Goal: Entertainment & Leisure: Consume media (video, audio)

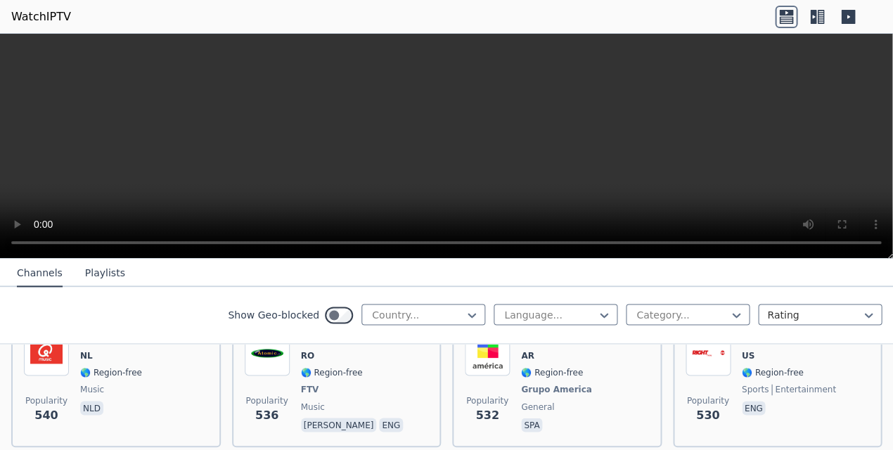
scroll to position [4612, 0]
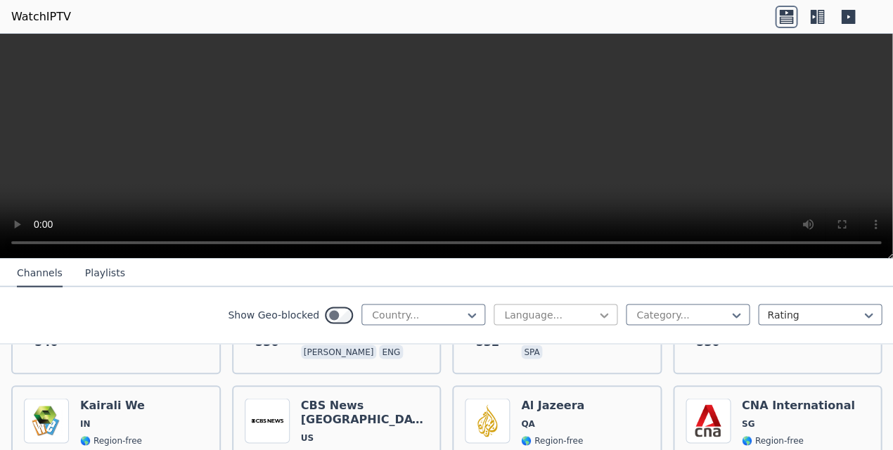
click at [597, 314] on icon at bounding box center [604, 315] width 14 height 14
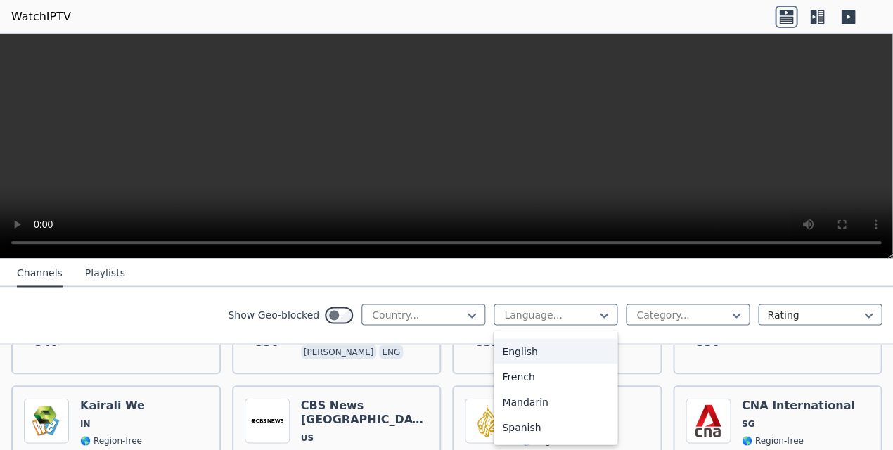
scroll to position [48, 0]
click at [550, 352] on div "English" at bounding box center [556, 348] width 124 height 25
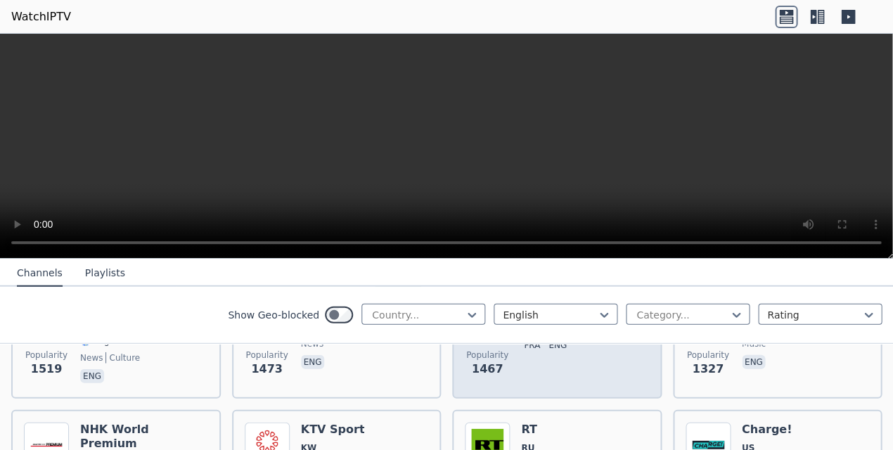
scroll to position [980, 0]
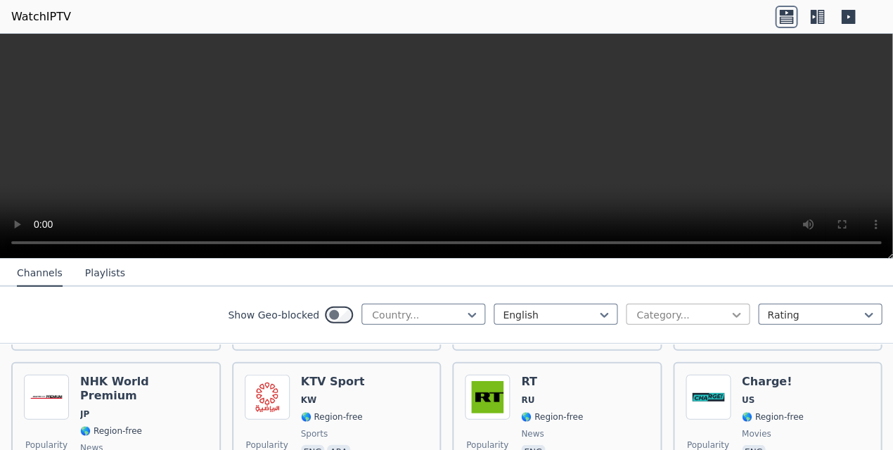
click at [730, 312] on icon at bounding box center [737, 315] width 14 height 14
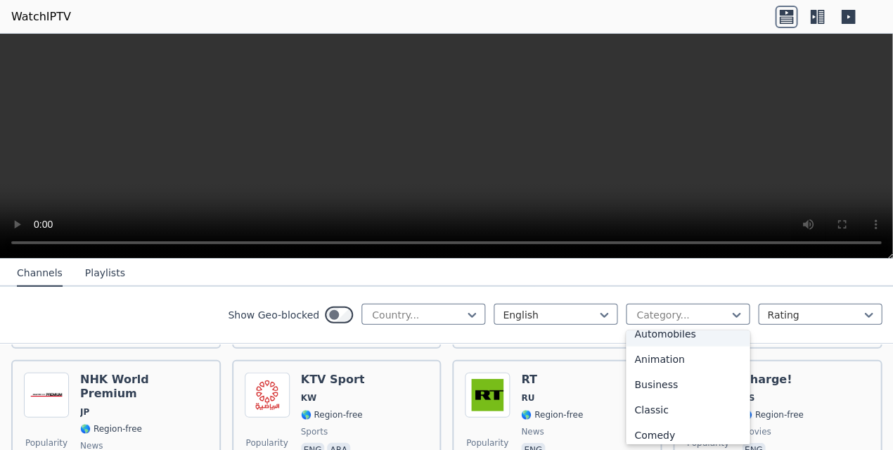
scroll to position [0, 0]
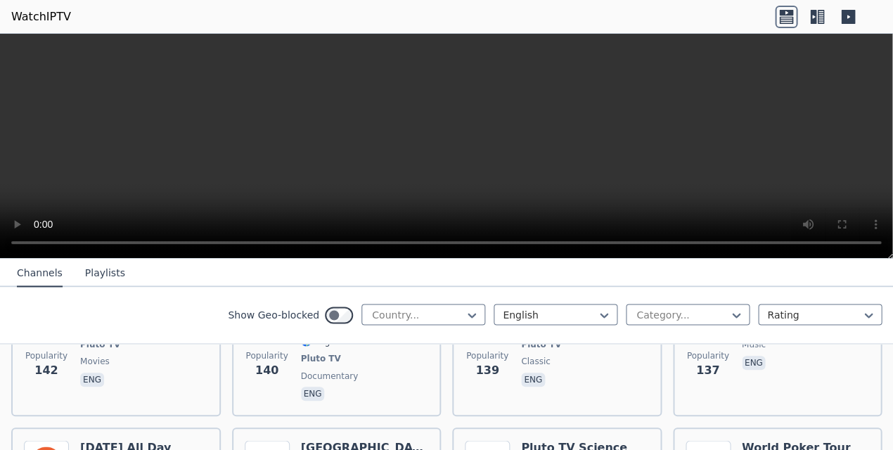
scroll to position [8604, 0]
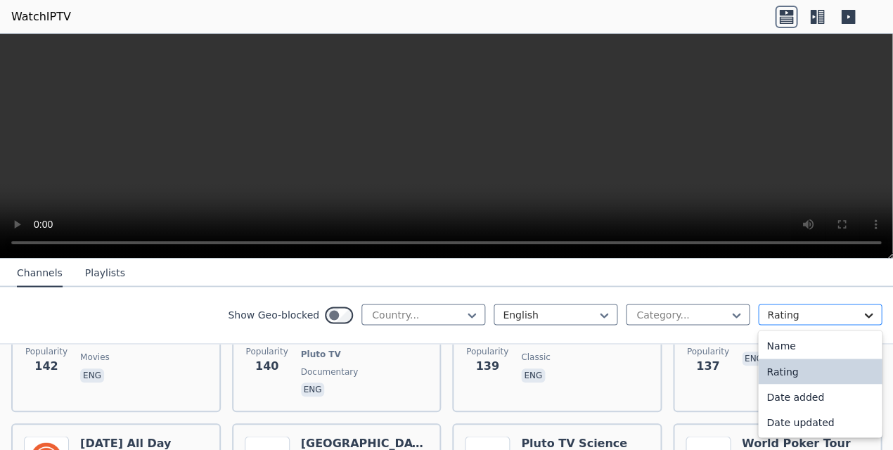
click at [816, 315] on icon at bounding box center [869, 315] width 8 height 5
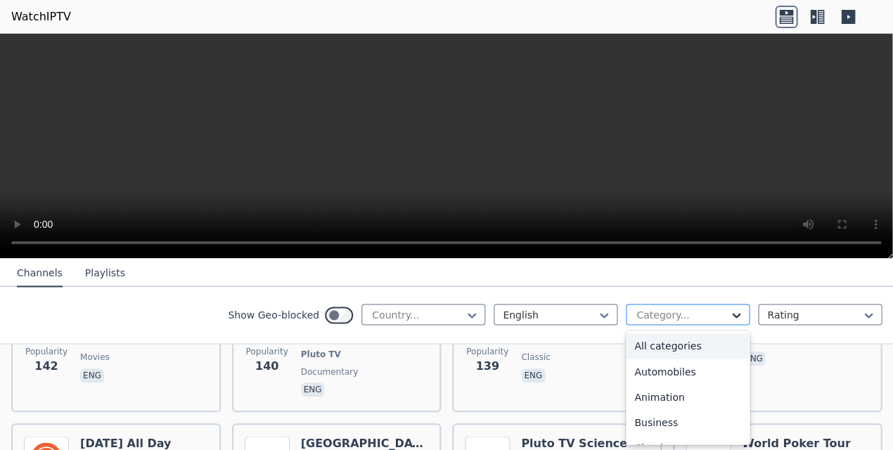
click at [733, 317] on icon at bounding box center [737, 315] width 14 height 14
click at [465, 319] on icon at bounding box center [472, 315] width 14 height 14
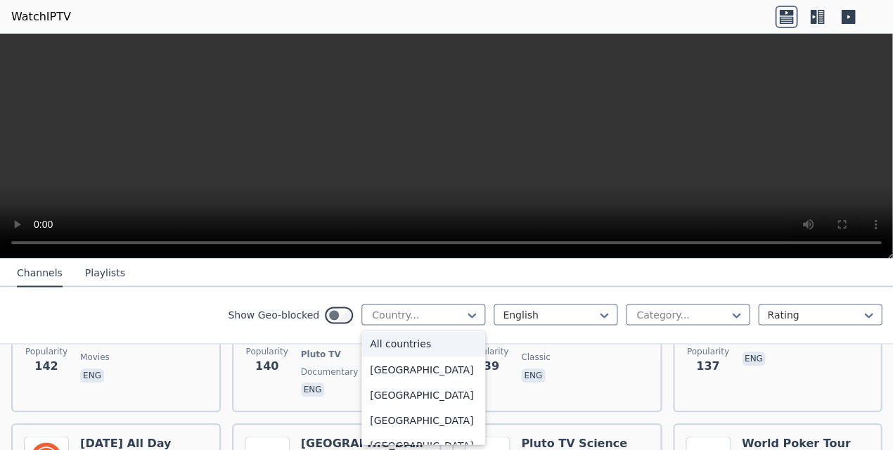
scroll to position [8612, 0]
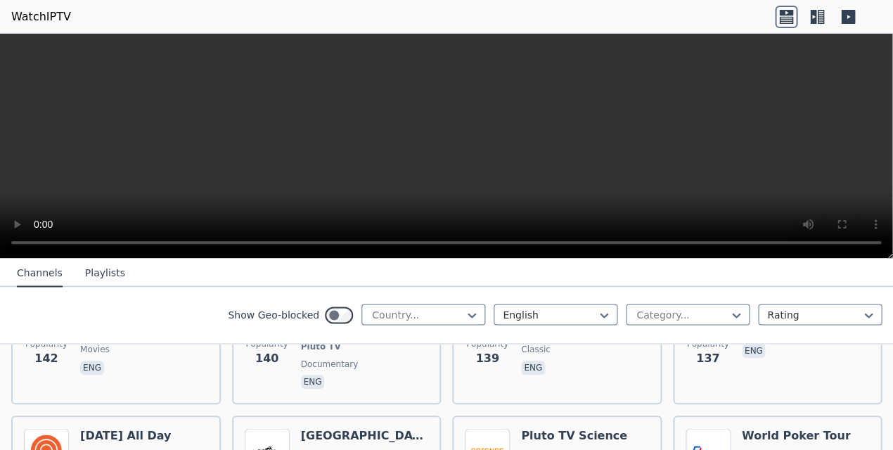
click at [749, 182] on video at bounding box center [446, 146] width 893 height 225
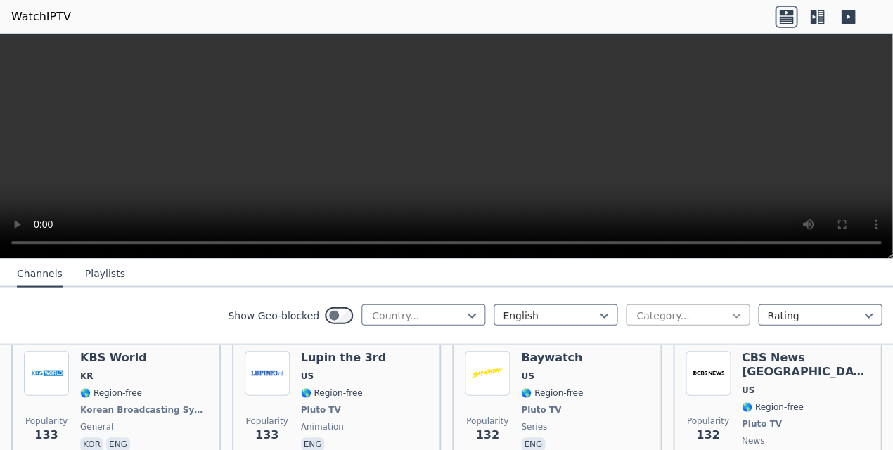
scroll to position [8832, 0]
click at [730, 312] on icon at bounding box center [737, 315] width 14 height 14
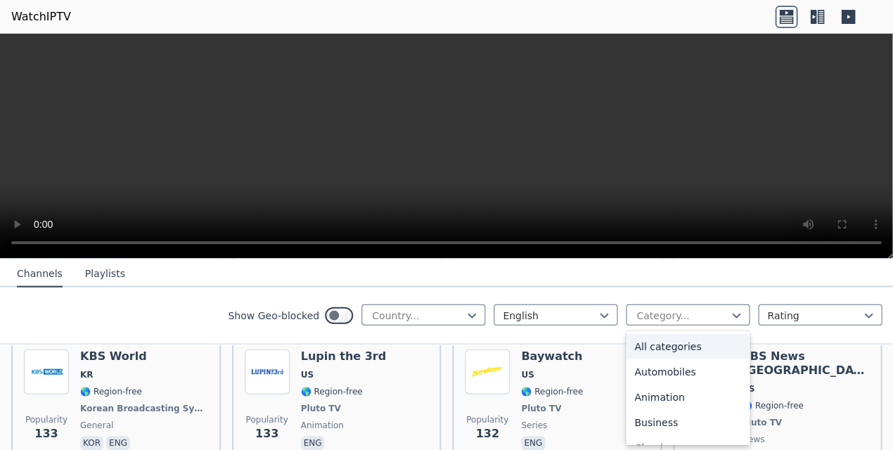
click at [694, 348] on div "All categories" at bounding box center [688, 345] width 124 height 25
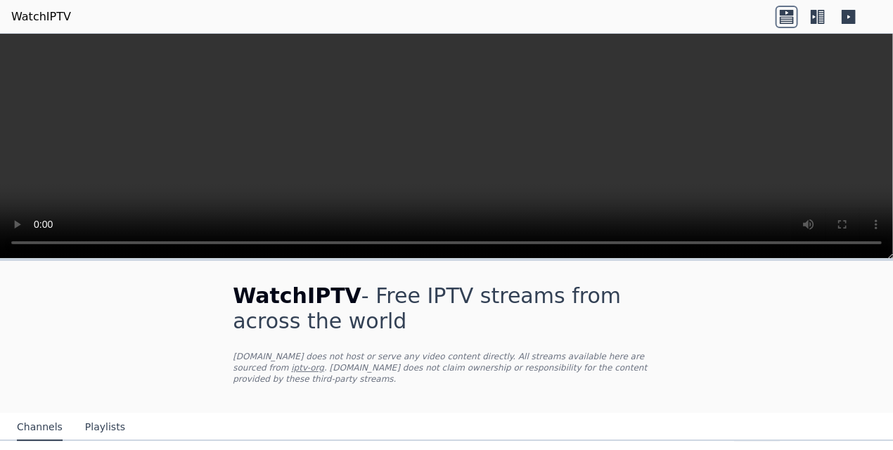
click at [23, 50] on video at bounding box center [446, 146] width 893 height 225
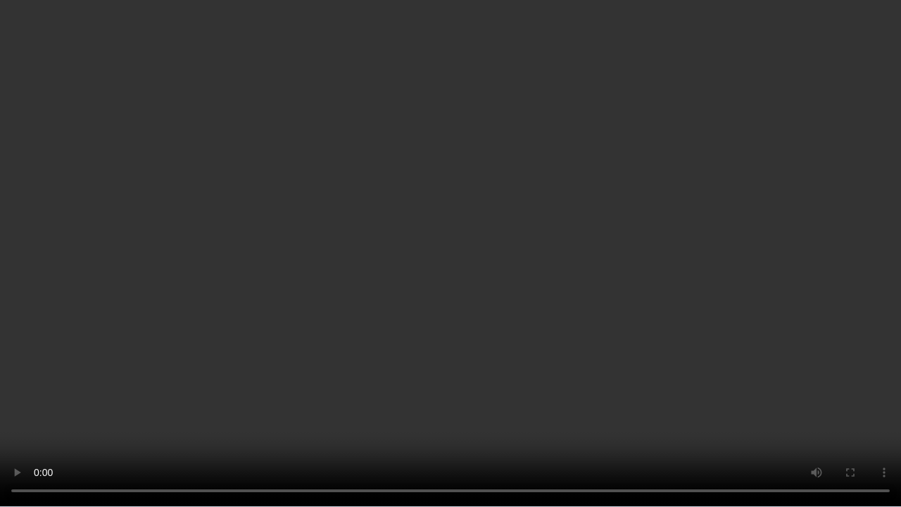
click at [259, 153] on video at bounding box center [450, 253] width 901 height 507
click at [447, 457] on video at bounding box center [450, 253] width 901 height 507
click at [576, 453] on video at bounding box center [450, 253] width 901 height 507
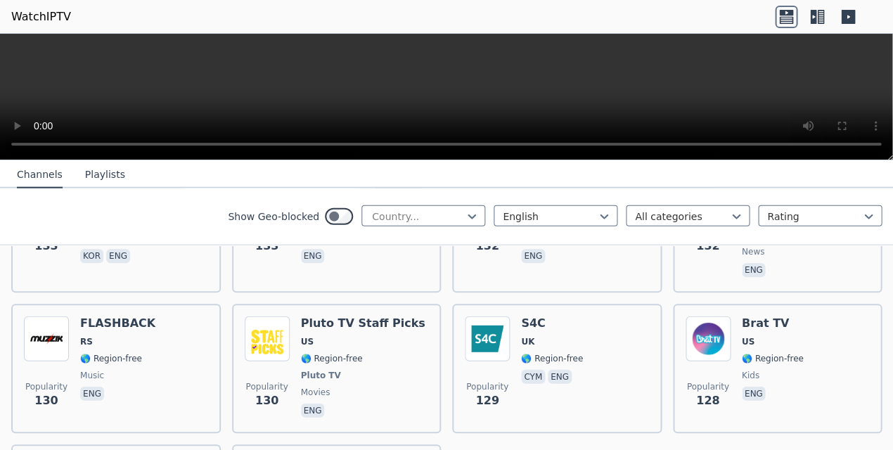
scroll to position [8952, 0]
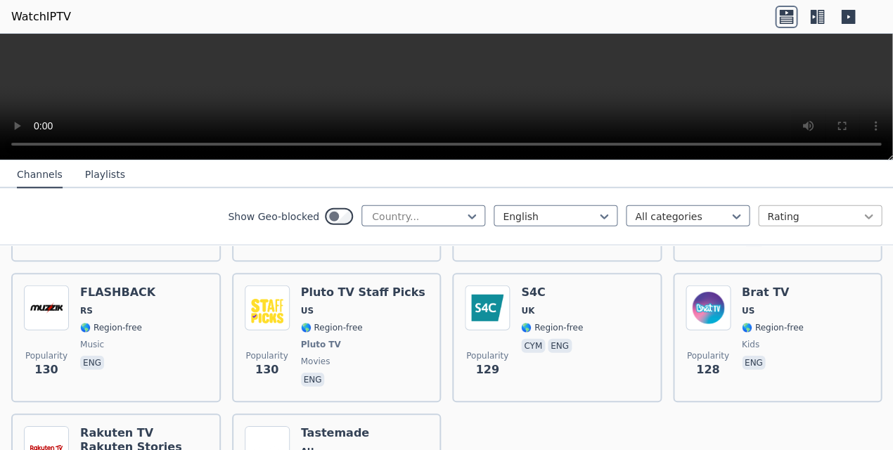
click at [816, 215] on icon at bounding box center [869, 217] width 14 height 14
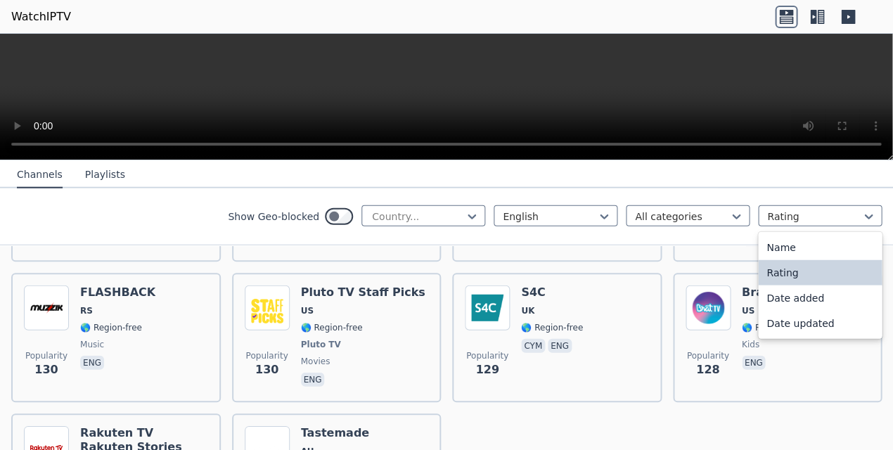
click at [795, 274] on div "Rating" at bounding box center [820, 272] width 124 height 25
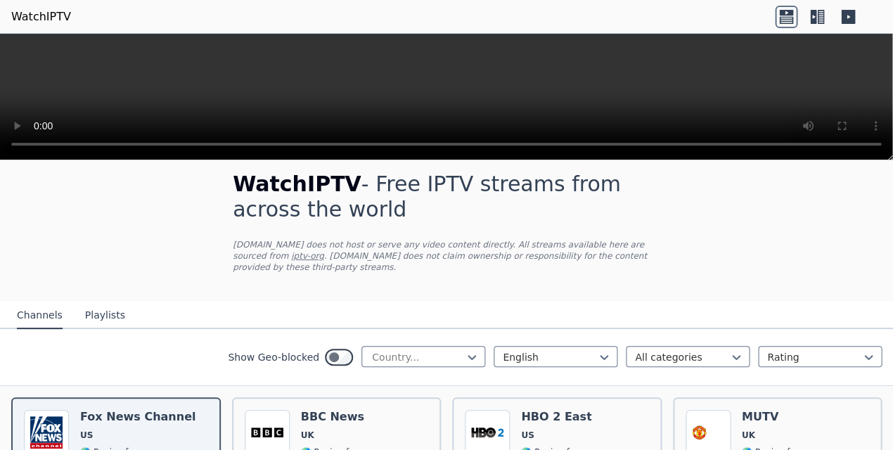
scroll to position [209, 0]
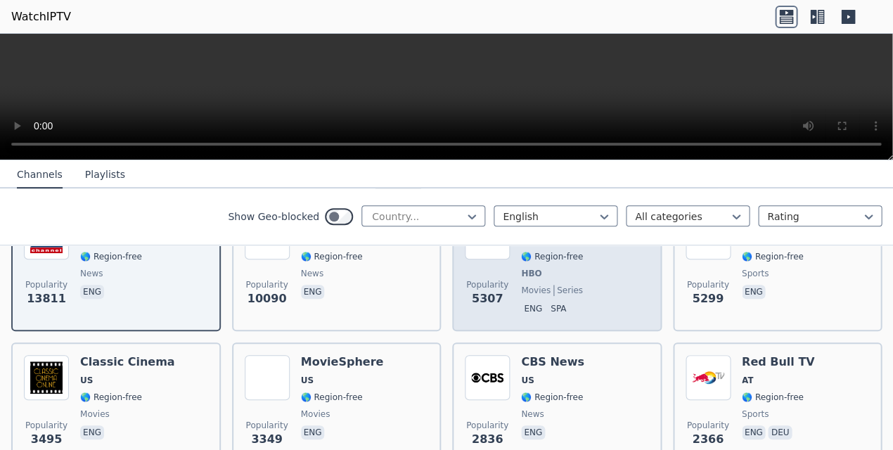
click at [581, 276] on div "Popularity 5307 HBO 2 East US 🌎 Region-free HBO movies series eng spa" at bounding box center [557, 267] width 184 height 104
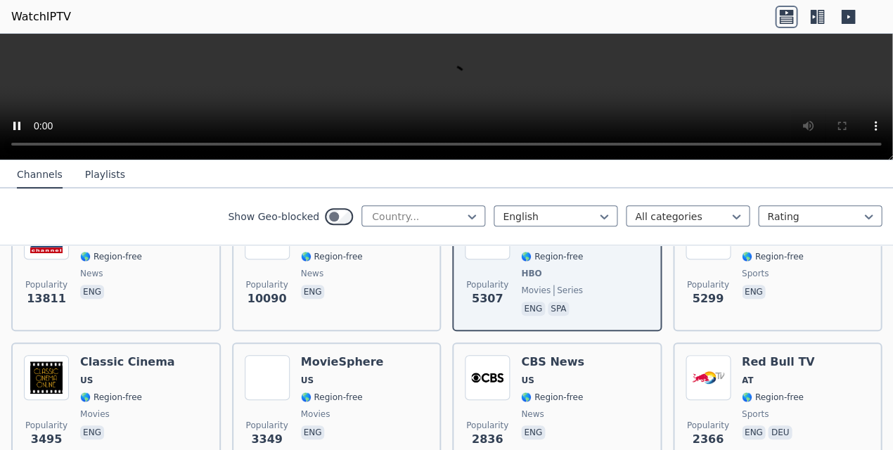
scroll to position [211, 0]
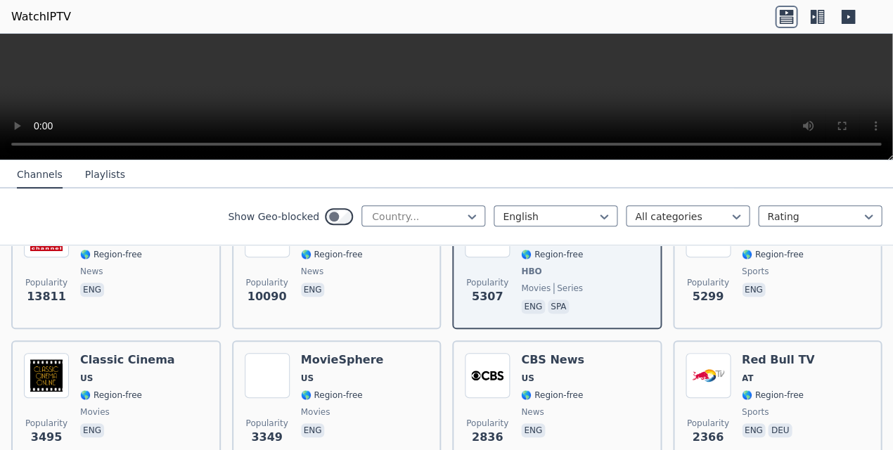
click at [17, 51] on video at bounding box center [446, 97] width 893 height 127
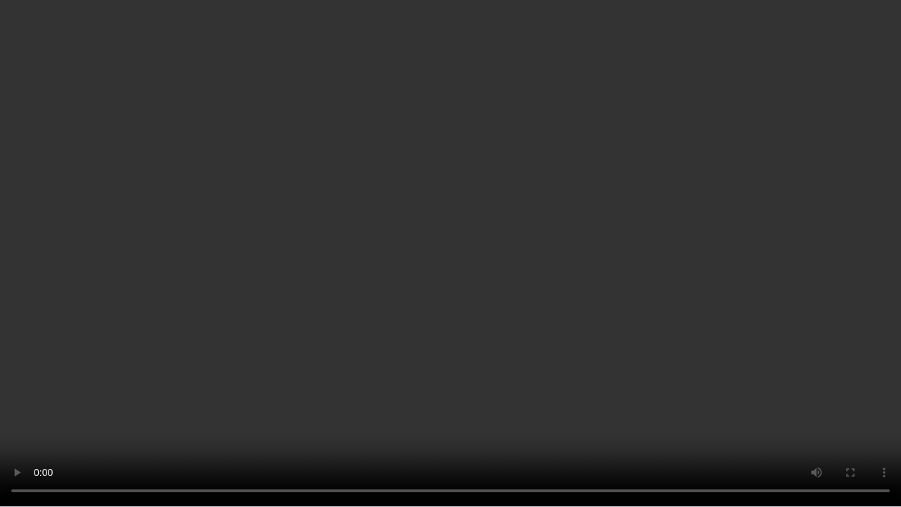
click at [321, 453] on video at bounding box center [450, 253] width 901 height 507
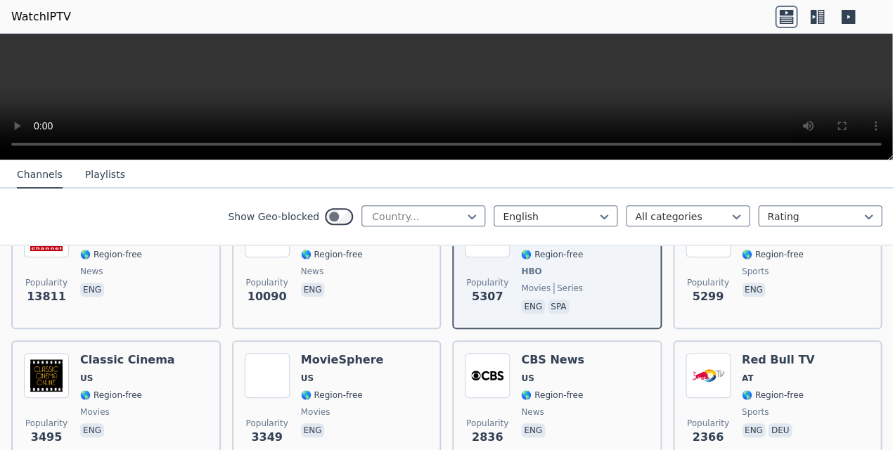
click at [519, 84] on video at bounding box center [446, 97] width 893 height 127
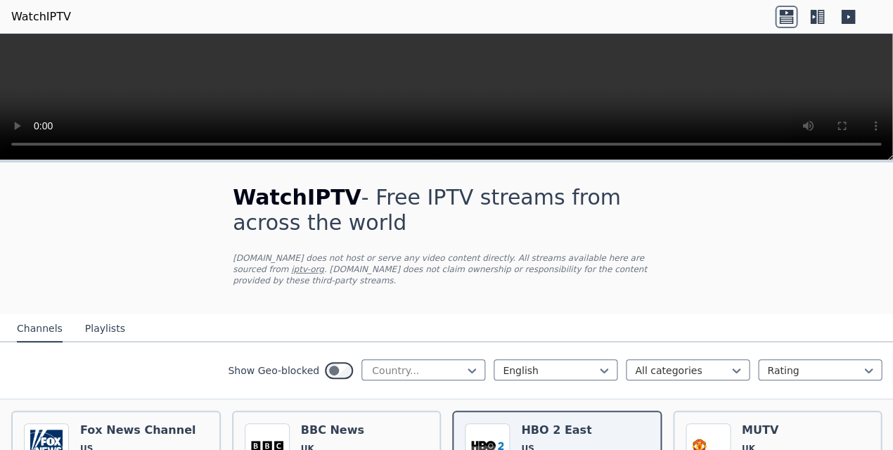
scroll to position [20, 0]
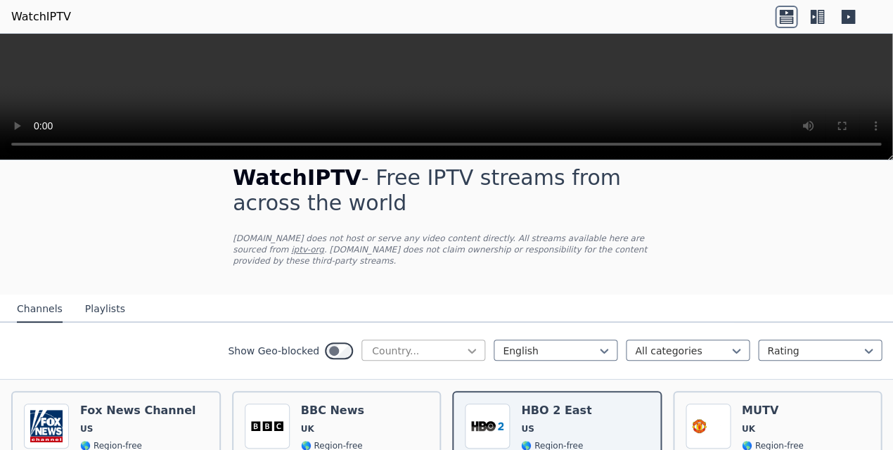
click at [468, 351] on icon at bounding box center [472, 351] width 8 height 5
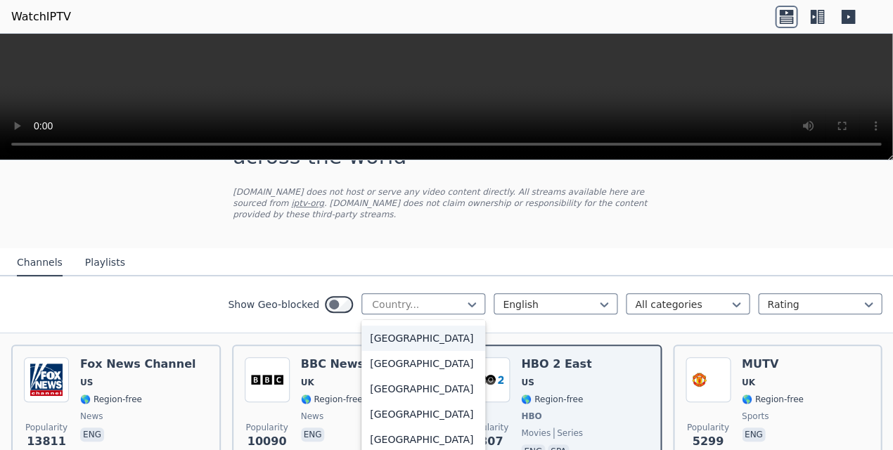
scroll to position [4944, 0]
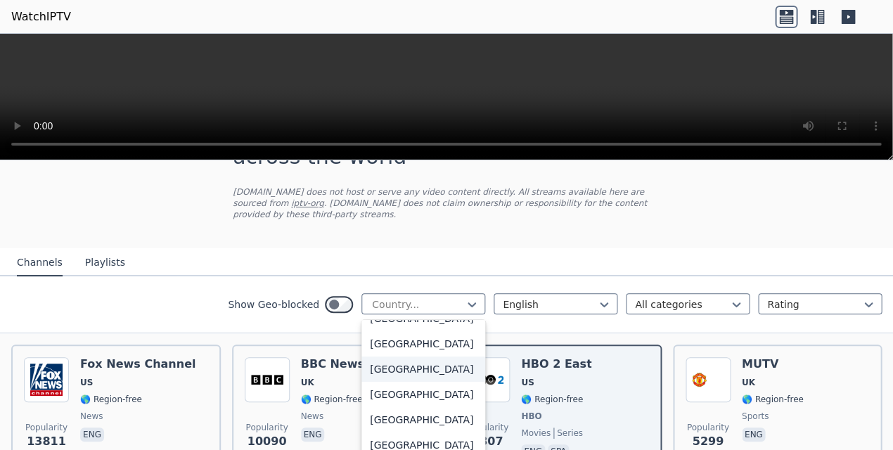
click at [417, 382] on div "[GEOGRAPHIC_DATA]" at bounding box center [424, 369] width 124 height 25
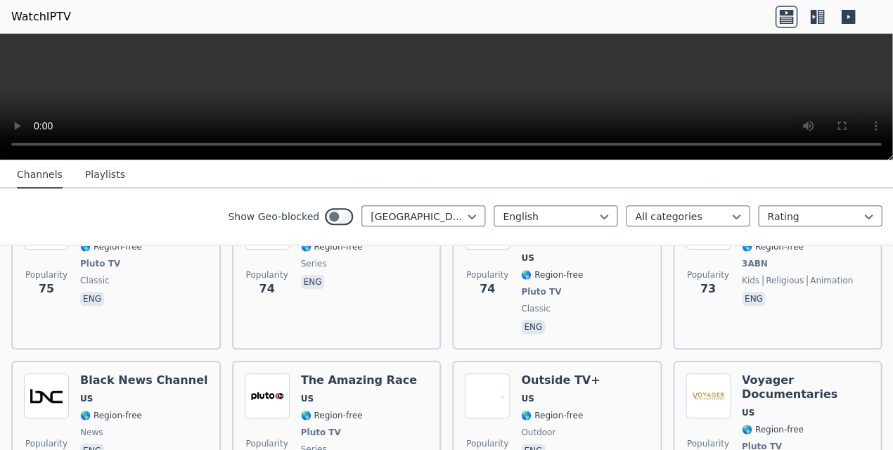
scroll to position [8240, 0]
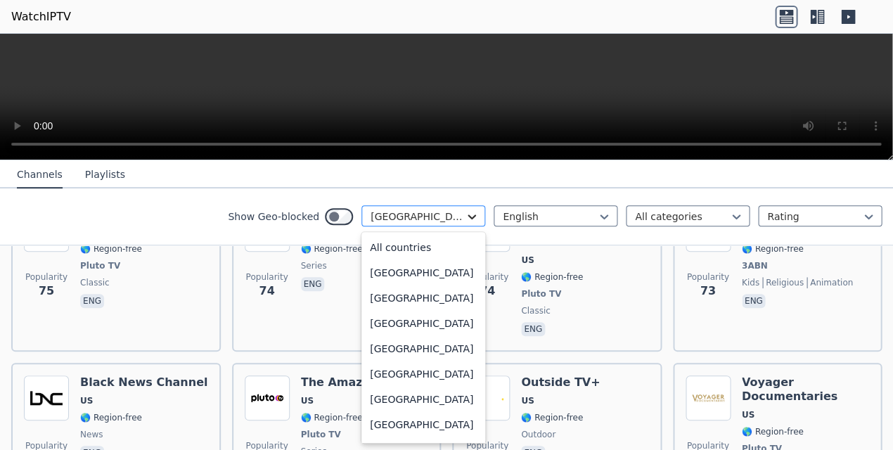
click at [466, 219] on icon at bounding box center [472, 217] width 14 height 14
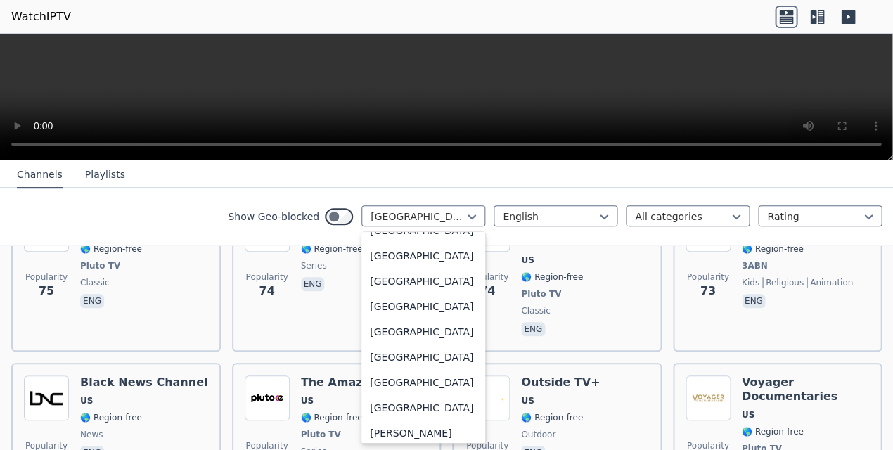
scroll to position [0, 0]
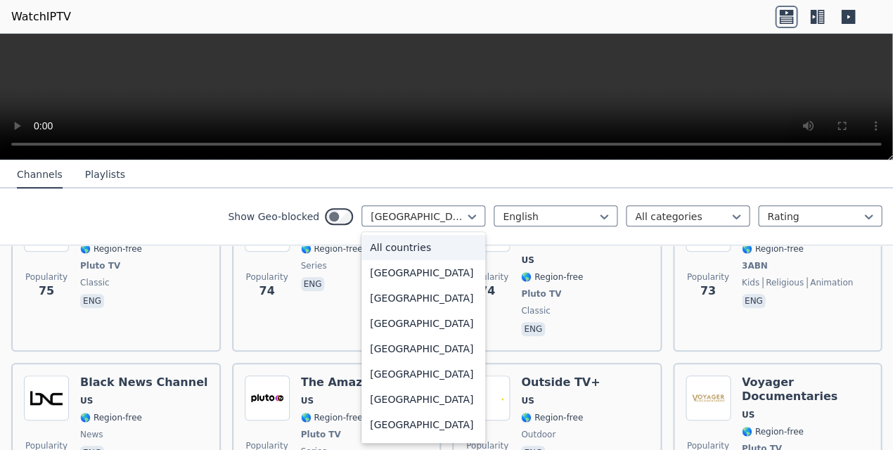
click at [422, 248] on div "All countries" at bounding box center [424, 247] width 124 height 25
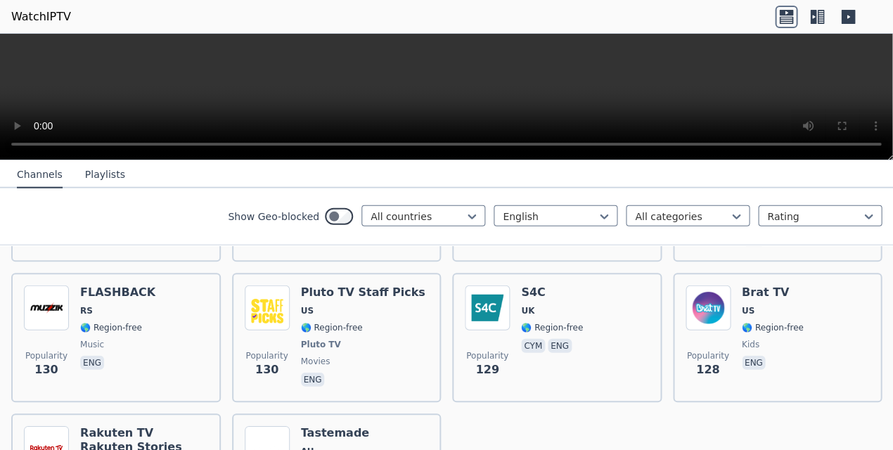
scroll to position [8950, 0]
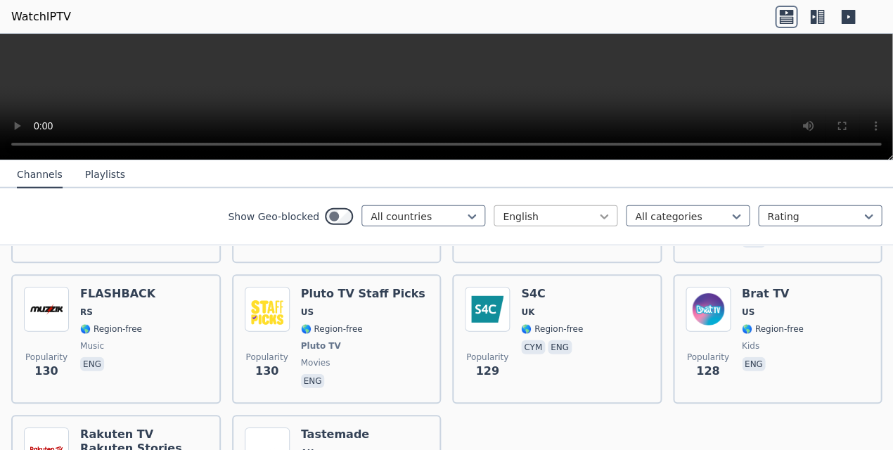
click at [597, 213] on icon at bounding box center [604, 217] width 14 height 14
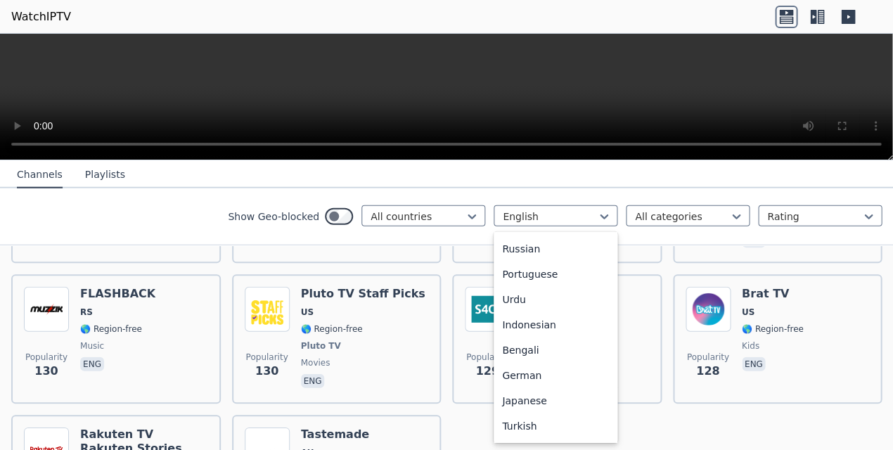
scroll to position [0, 0]
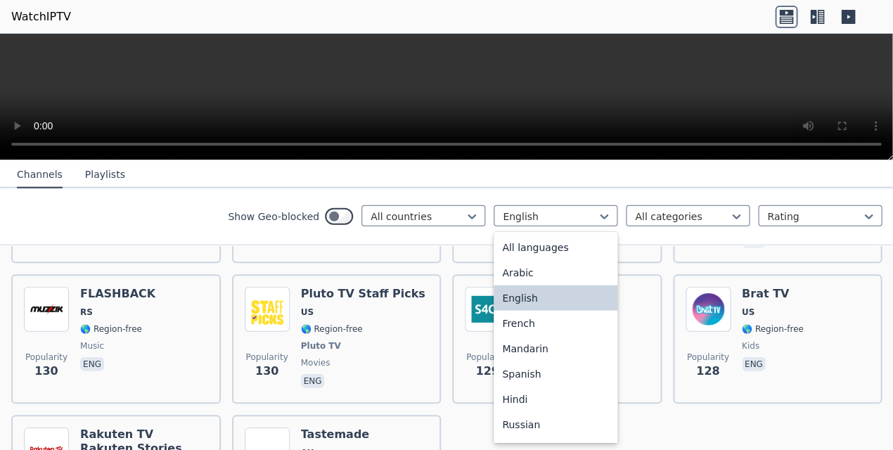
click at [537, 297] on div "English" at bounding box center [556, 298] width 124 height 25
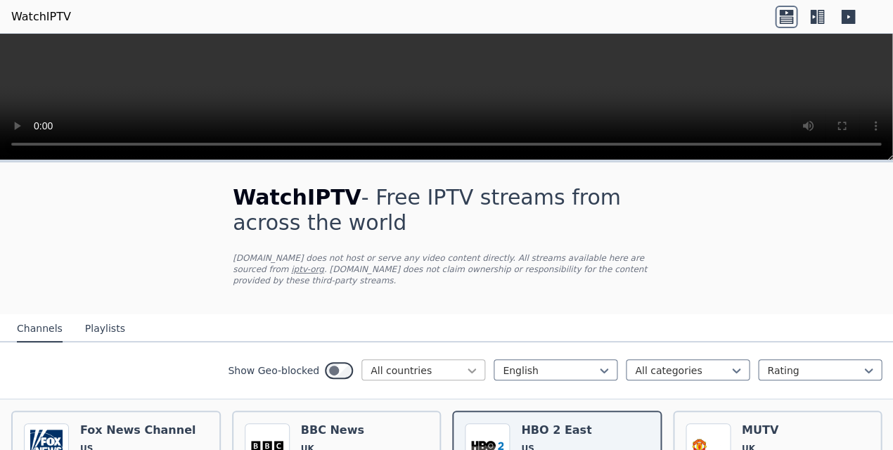
click at [466, 372] on icon at bounding box center [472, 371] width 14 height 14
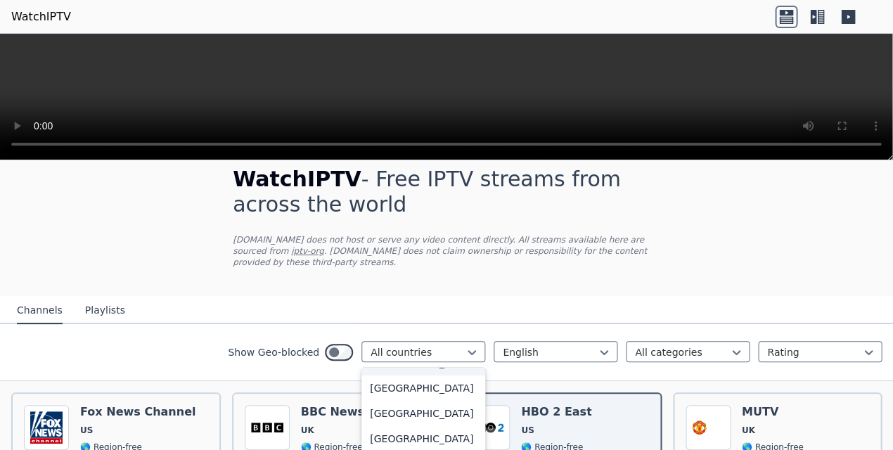
scroll to position [4971, 0]
click at [438, 403] on div "[GEOGRAPHIC_DATA]" at bounding box center [424, 390] width 124 height 25
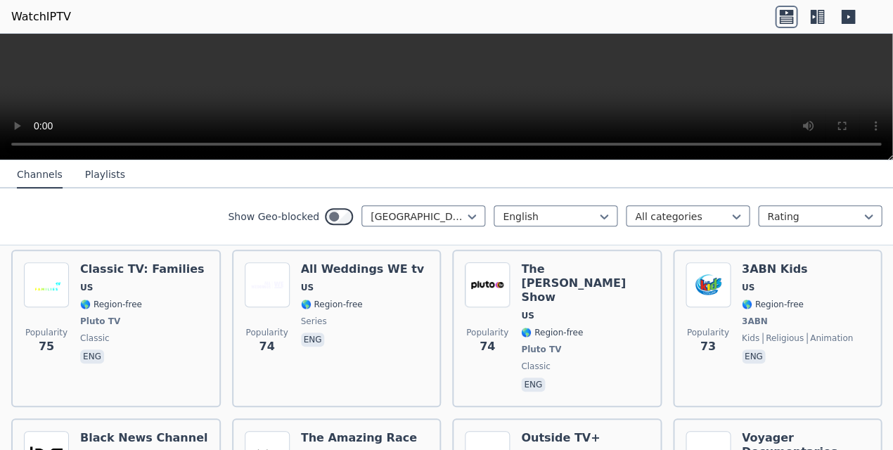
scroll to position [8918, 0]
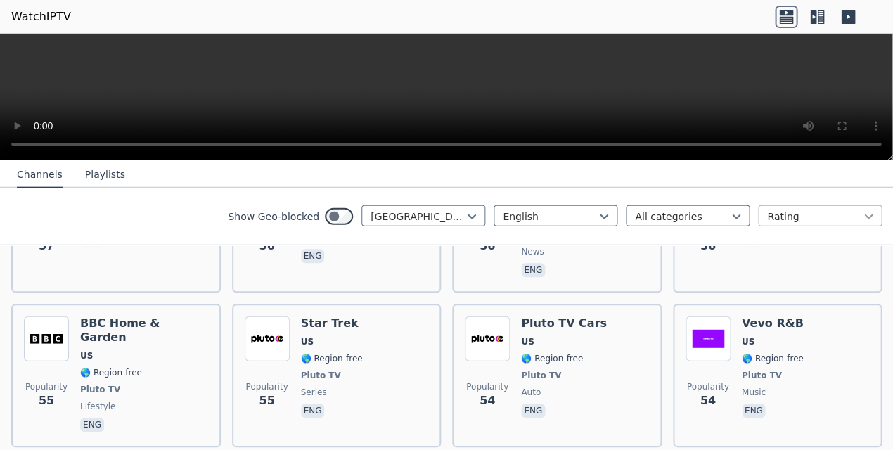
click at [816, 214] on icon at bounding box center [869, 217] width 14 height 14
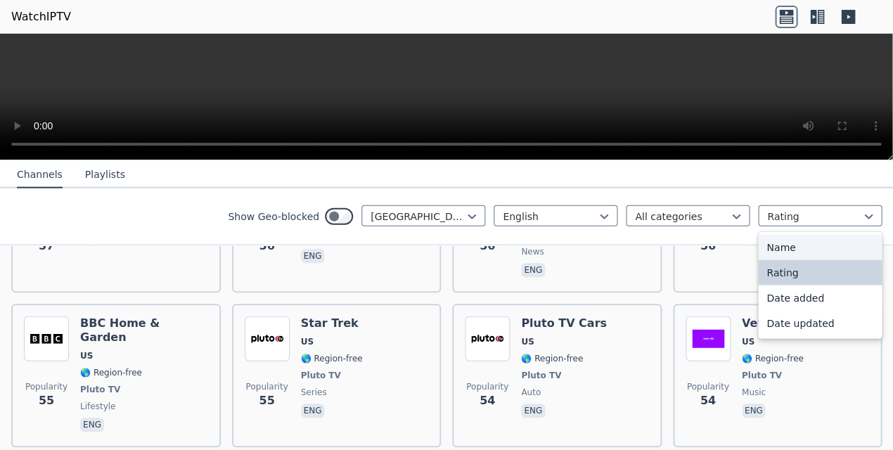
click at [802, 242] on div "Name" at bounding box center [820, 247] width 124 height 25
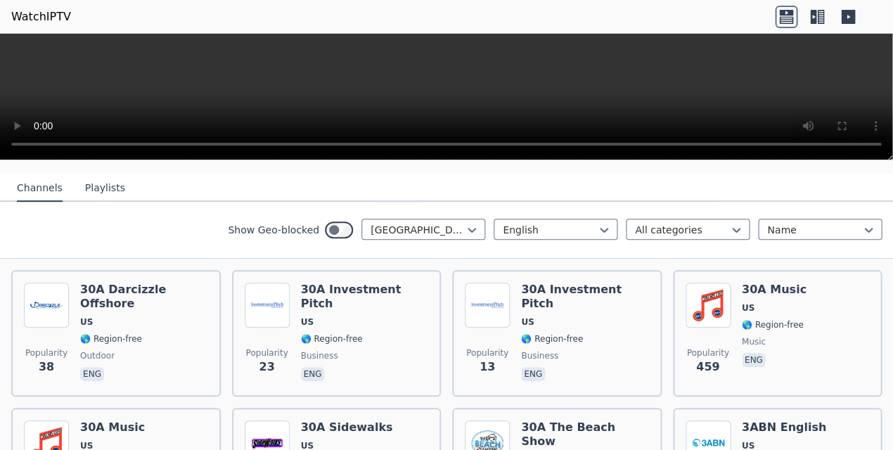
scroll to position [139, 0]
click at [103, 191] on button "Playlists" at bounding box center [105, 190] width 40 height 27
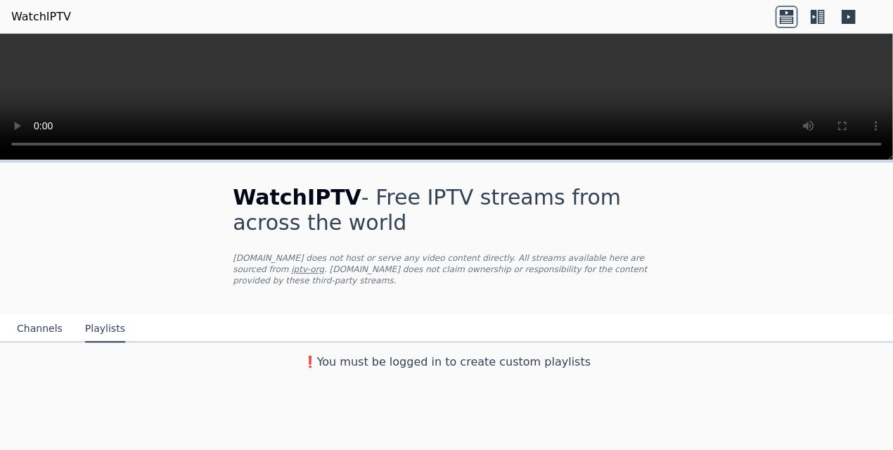
scroll to position [0, 0]
click at [38, 329] on button "Channels" at bounding box center [40, 329] width 46 height 27
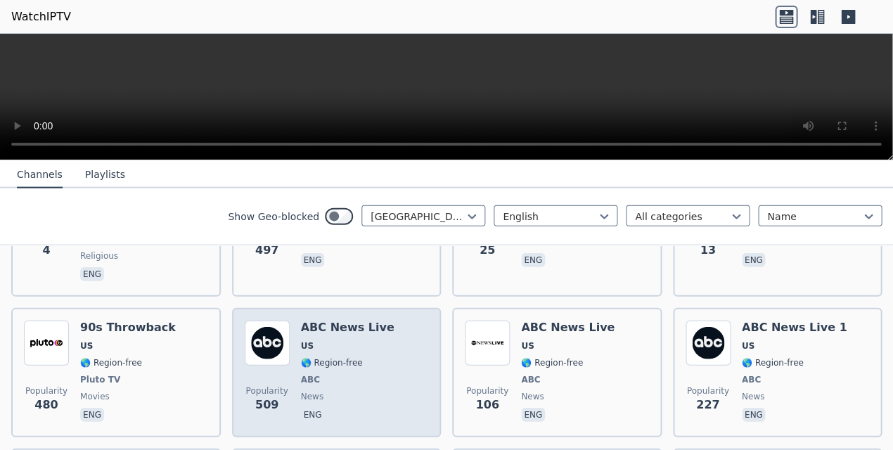
scroll to position [833, 0]
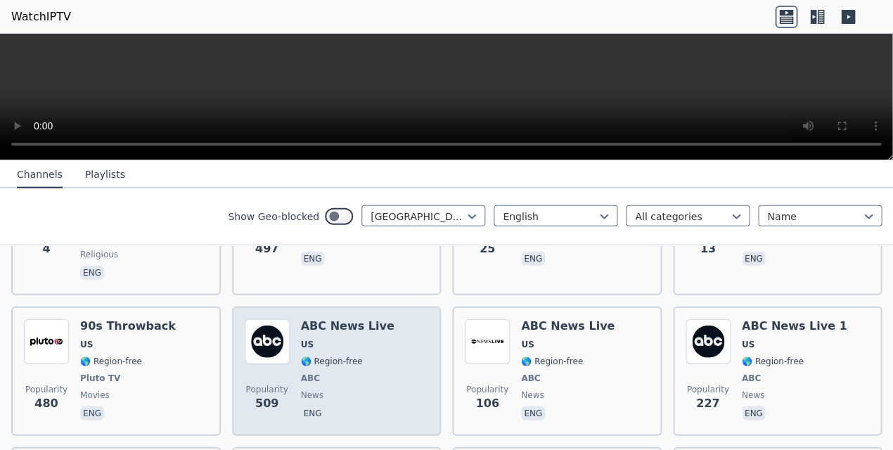
click at [335, 348] on span "US" at bounding box center [348, 344] width 94 height 11
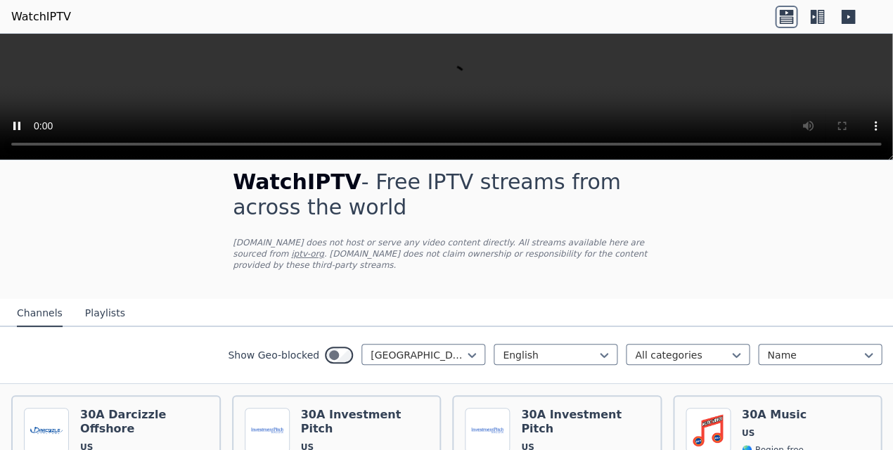
scroll to position [0, 0]
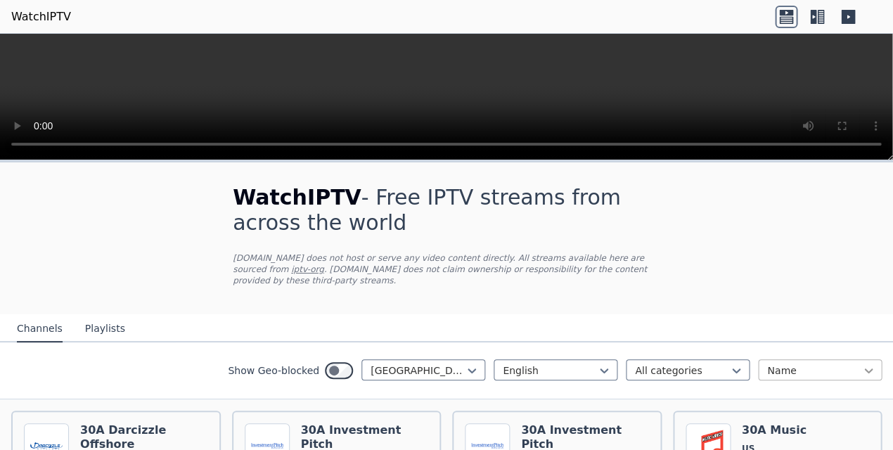
click at [816, 370] on icon at bounding box center [869, 371] width 14 height 14
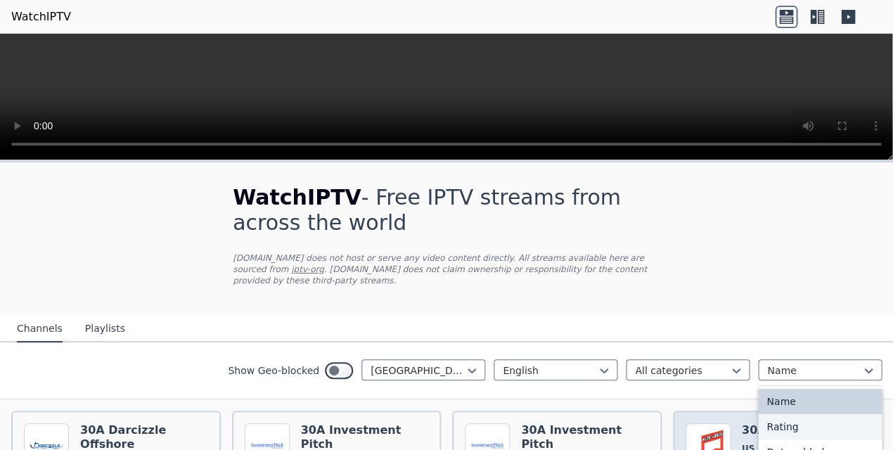
click at [805, 425] on div "Rating" at bounding box center [820, 426] width 124 height 25
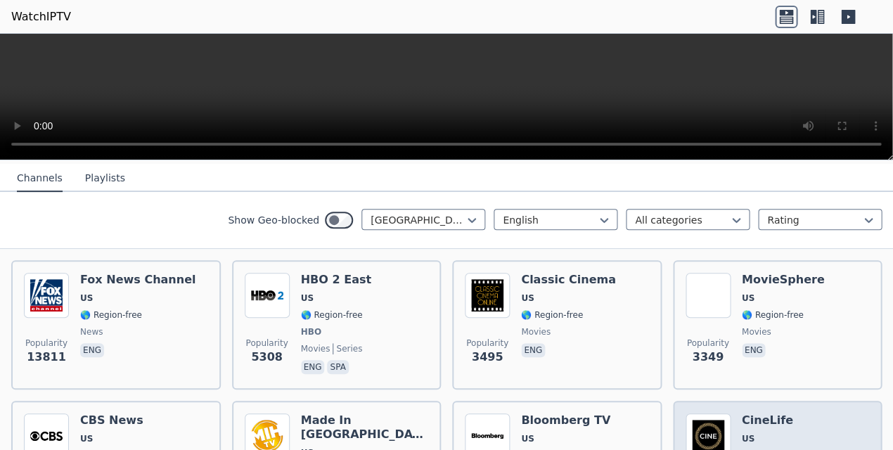
scroll to position [220, 0]
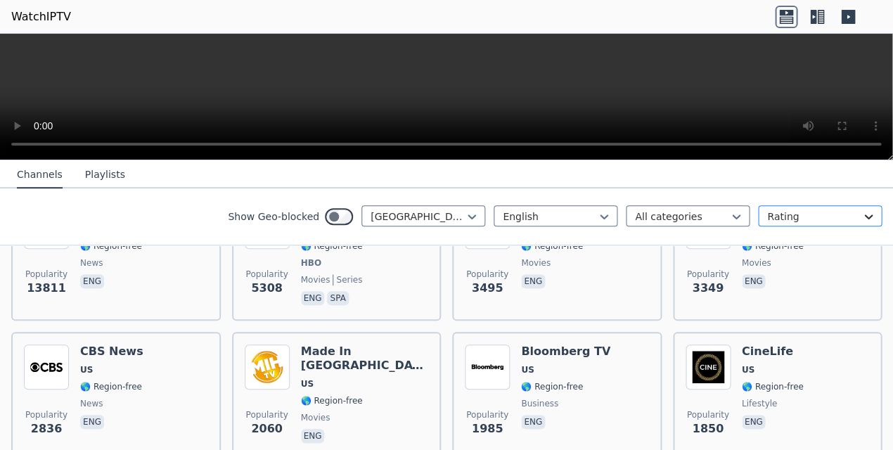
click at [816, 215] on icon at bounding box center [869, 217] width 14 height 14
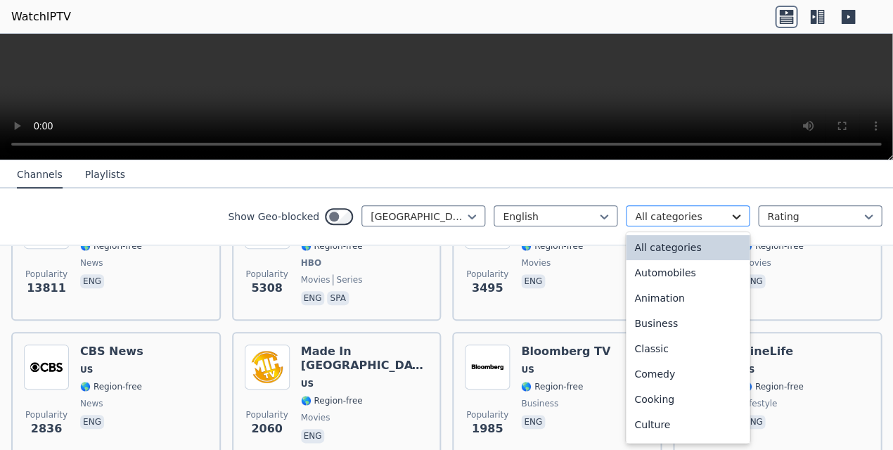
click at [732, 216] on icon at bounding box center [736, 217] width 8 height 5
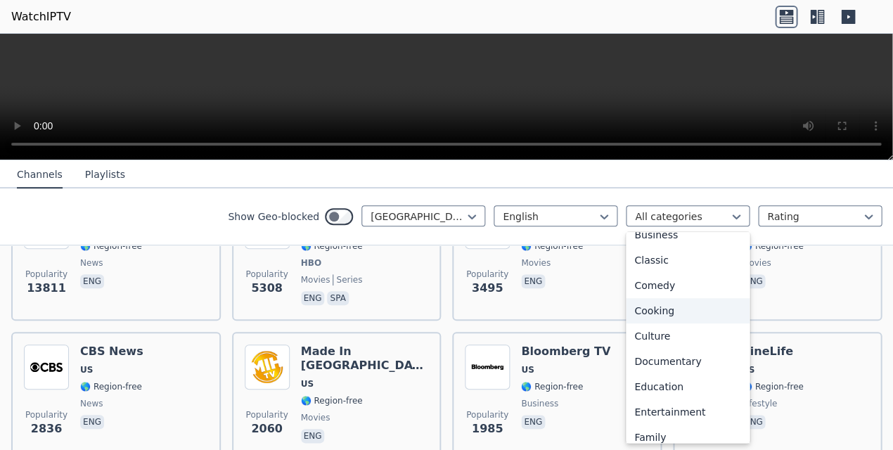
scroll to position [90, 0]
click at [676, 314] on div "Cooking" at bounding box center [688, 309] width 124 height 25
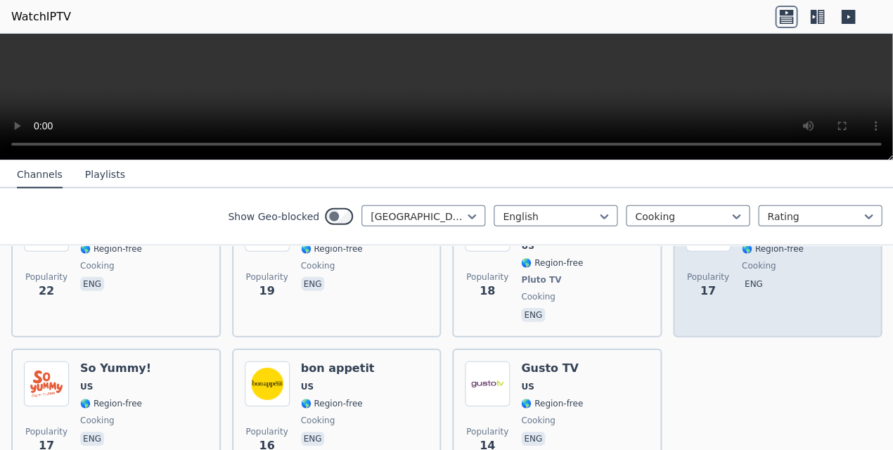
scroll to position [1019, 0]
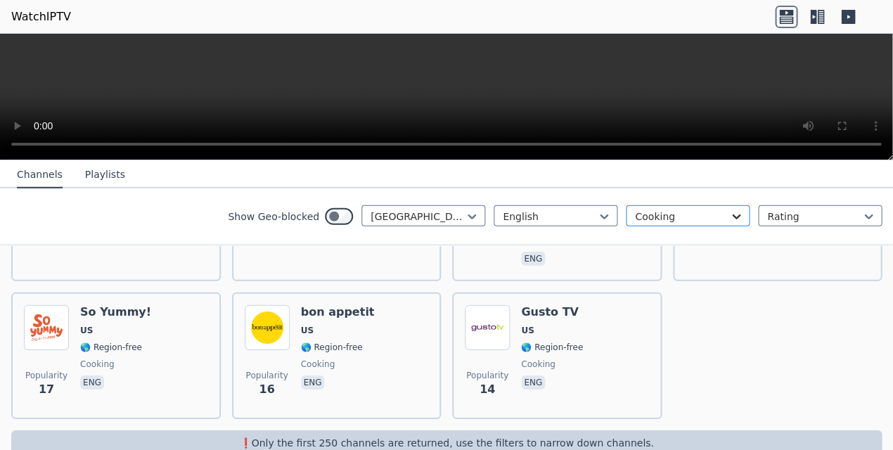
click at [732, 213] on icon at bounding box center [737, 217] width 14 height 14
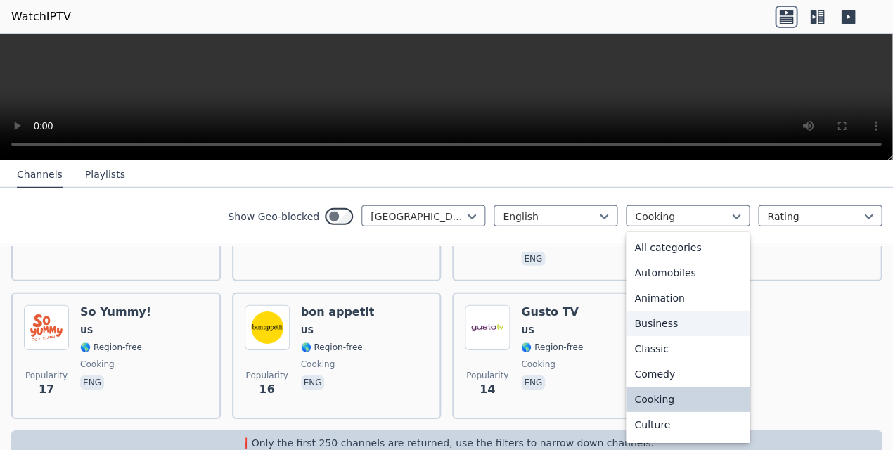
click at [654, 318] on div "Business" at bounding box center [688, 323] width 124 height 25
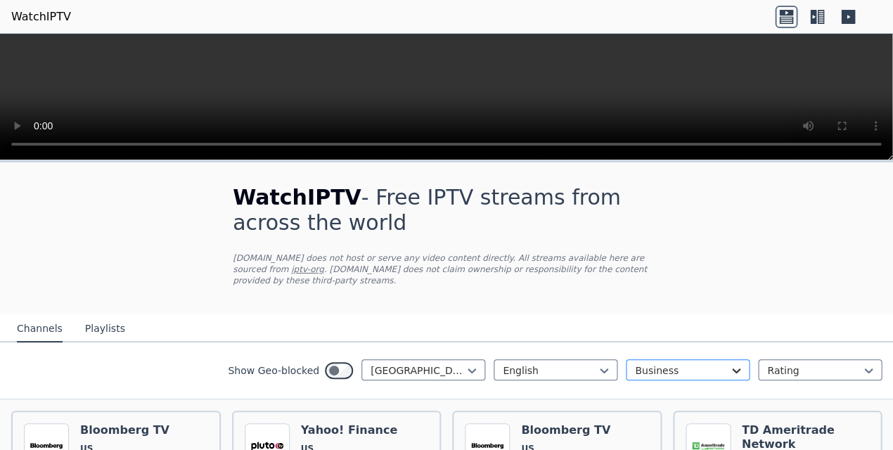
click at [732, 369] on icon at bounding box center [737, 371] width 14 height 14
click at [688, 400] on div "All categories" at bounding box center [688, 401] width 124 height 25
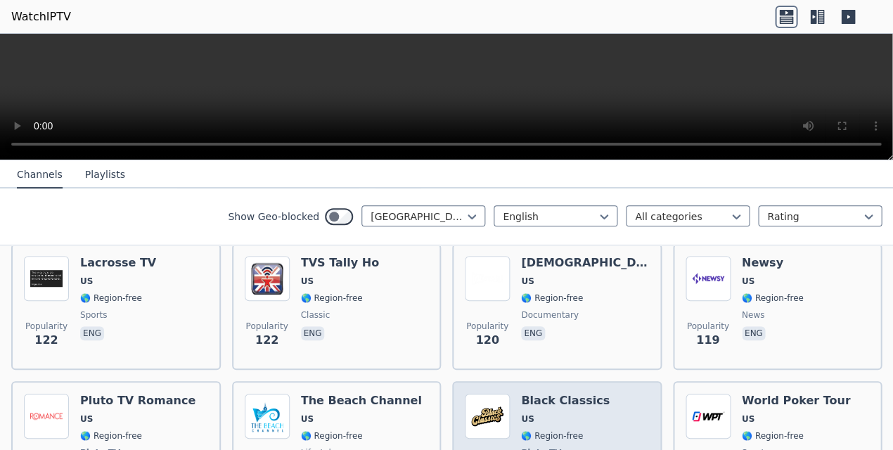
scroll to position [5535, 0]
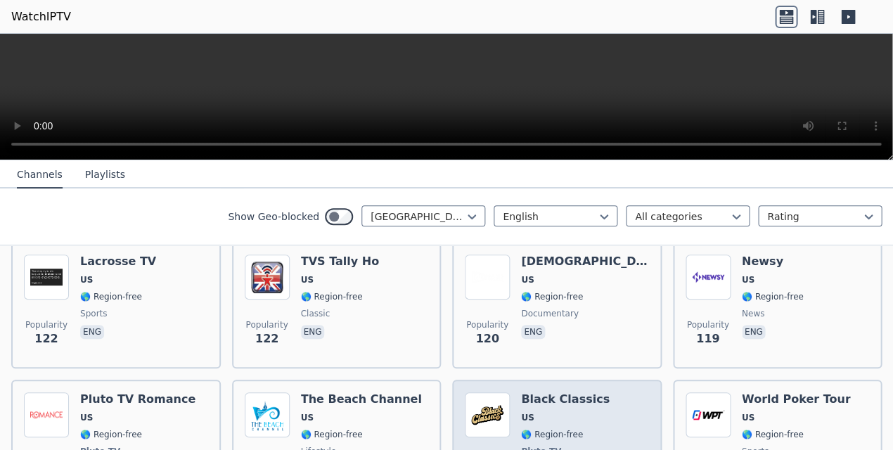
click at [571, 393] on div "Black Classics US 🌎 Region-free Pluto TV classic eng" at bounding box center [565, 445] width 89 height 104
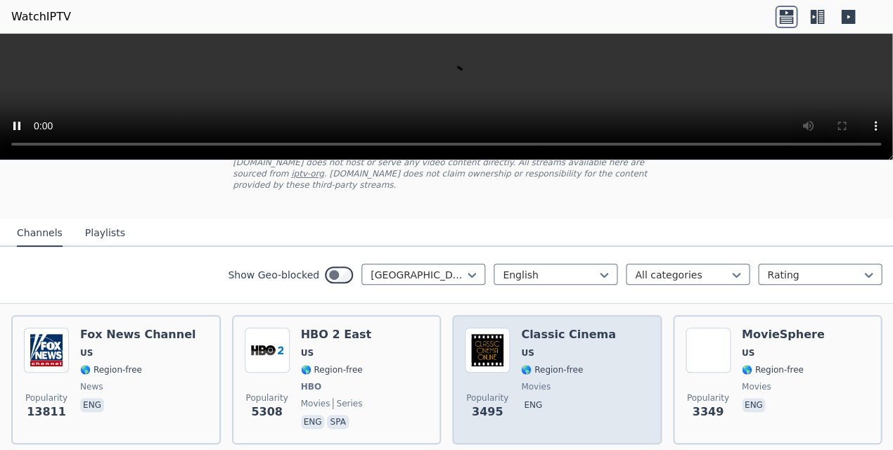
scroll to position [122, 0]
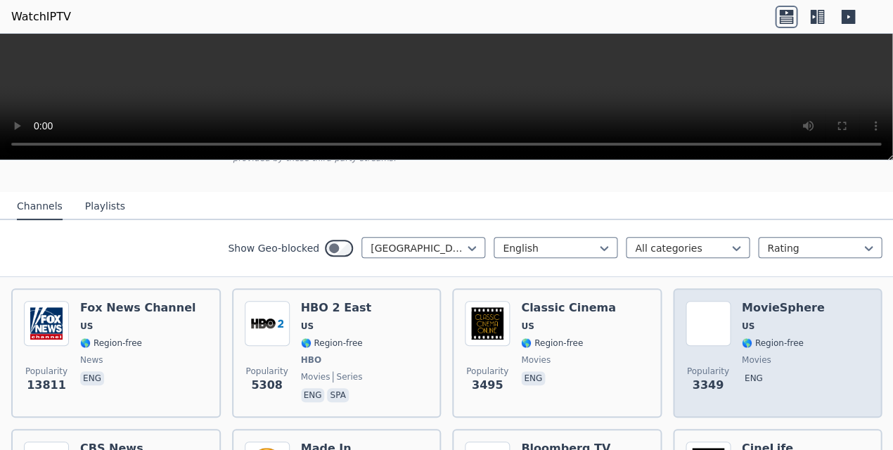
click at [730, 329] on div "Popularity 3349 MovieSphere US 🌎 Region-free movies eng" at bounding box center [778, 353] width 184 height 104
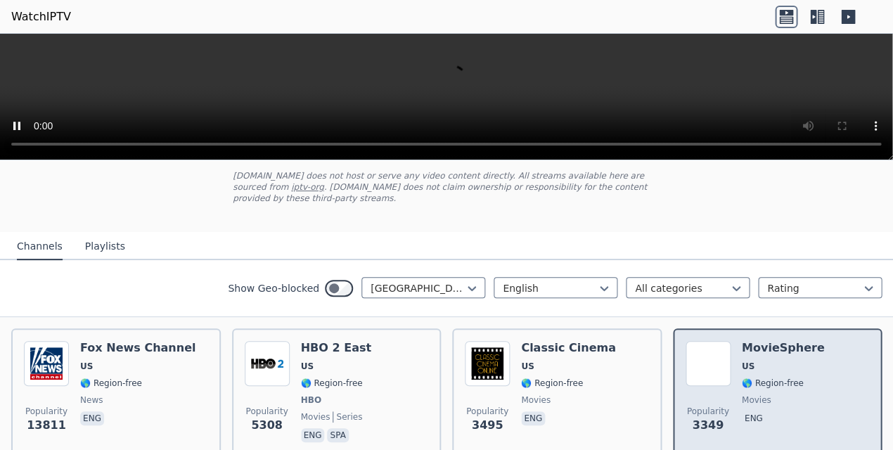
scroll to position [159, 0]
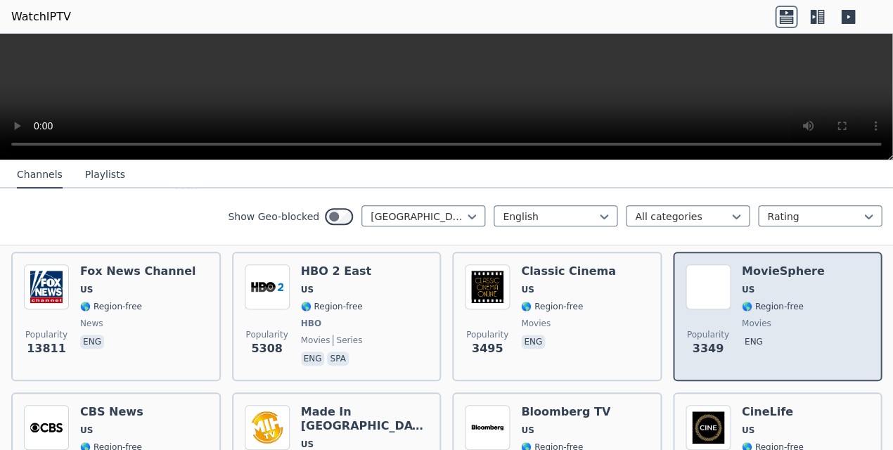
click at [729, 348] on div "Popularity 3349 MovieSphere US 🌎 Region-free movies eng" at bounding box center [778, 317] width 184 height 104
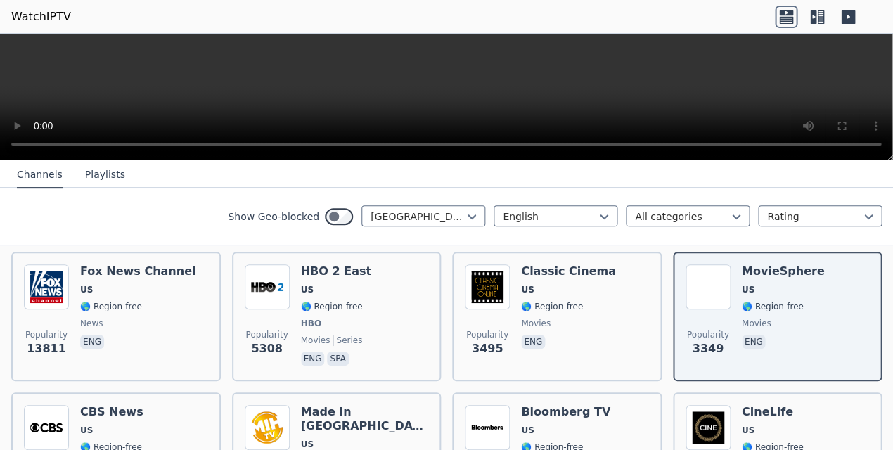
click at [277, 109] on video at bounding box center [446, 97] width 893 height 127
click at [816, 145] on video at bounding box center [446, 97] width 893 height 127
